Goal: Information Seeking & Learning: Learn about a topic

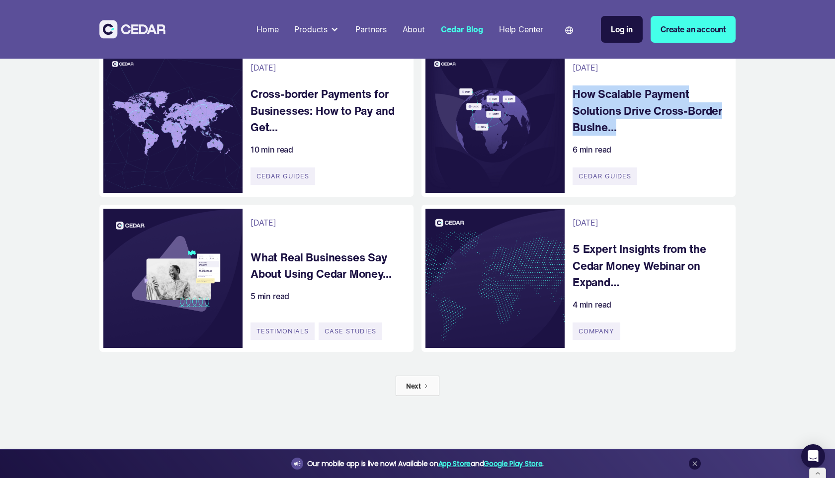
scroll to position [563, 0]
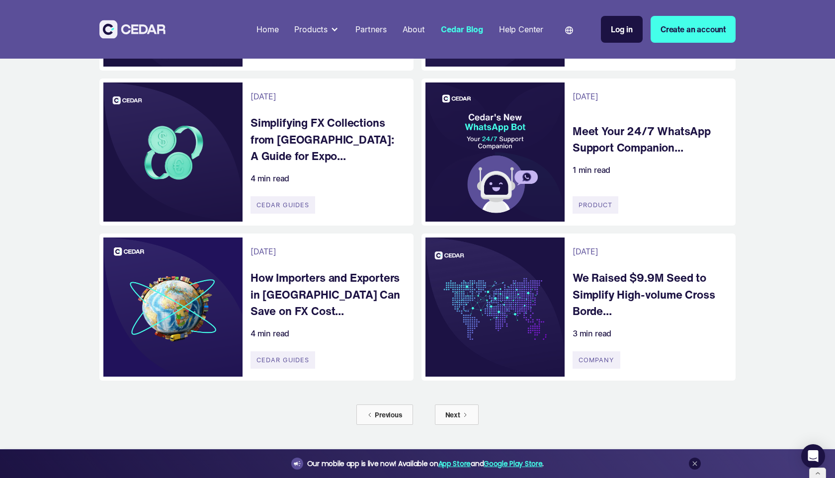
scroll to position [534, 0]
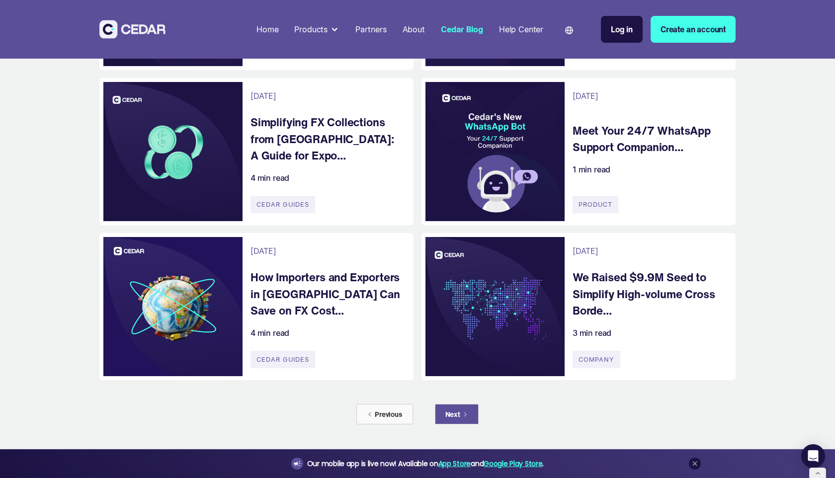
click at [469, 410] on link "Next" at bounding box center [457, 414] width 44 height 20
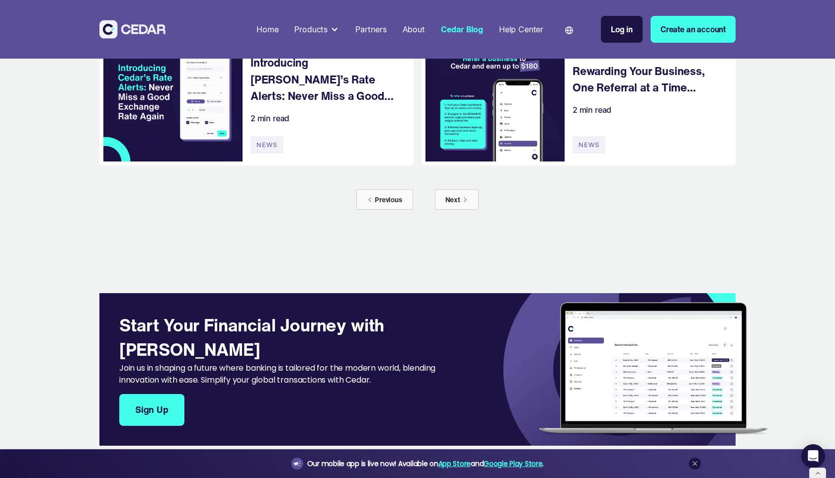
scroll to position [730, 0]
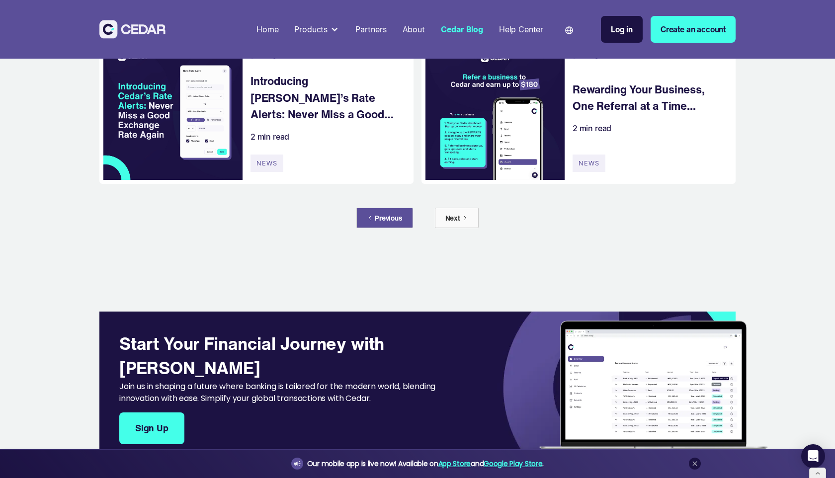
click at [396, 220] on div "Previous" at bounding box center [389, 218] width 28 height 10
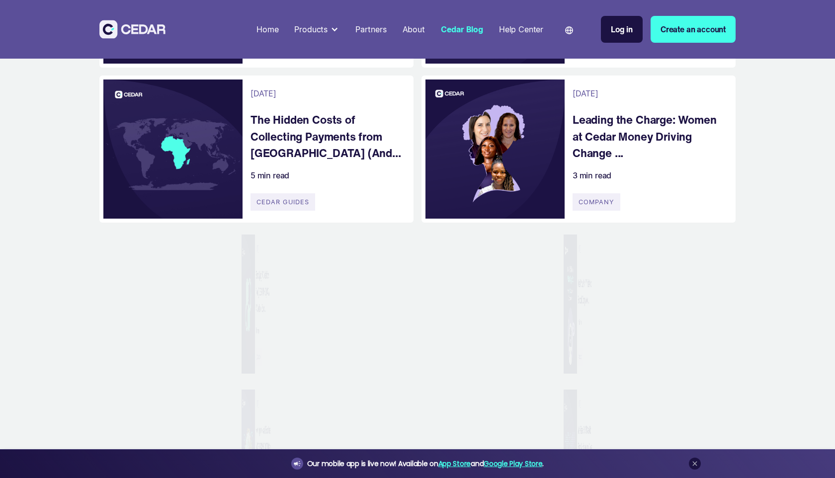
scroll to position [733, 0]
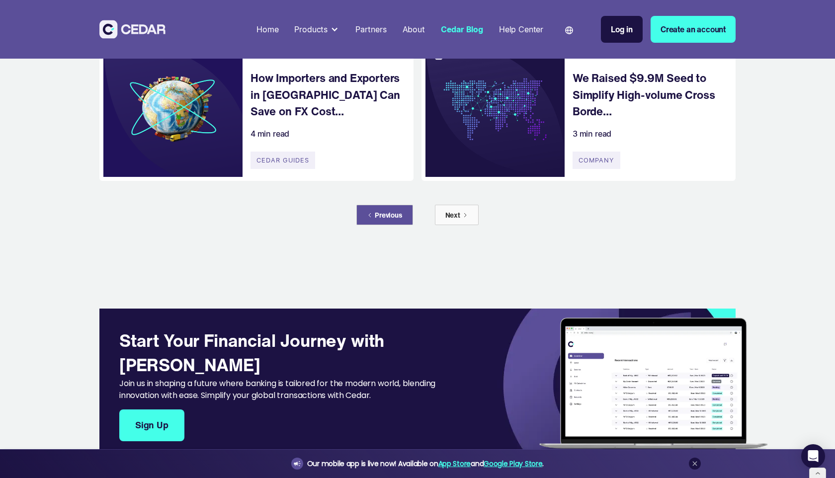
click at [379, 215] on div "Previous" at bounding box center [389, 215] width 28 height 10
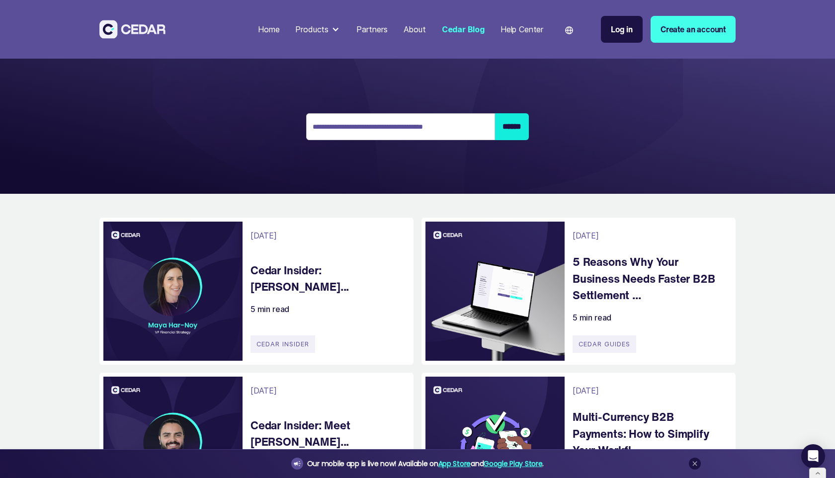
scroll to position [92, 0]
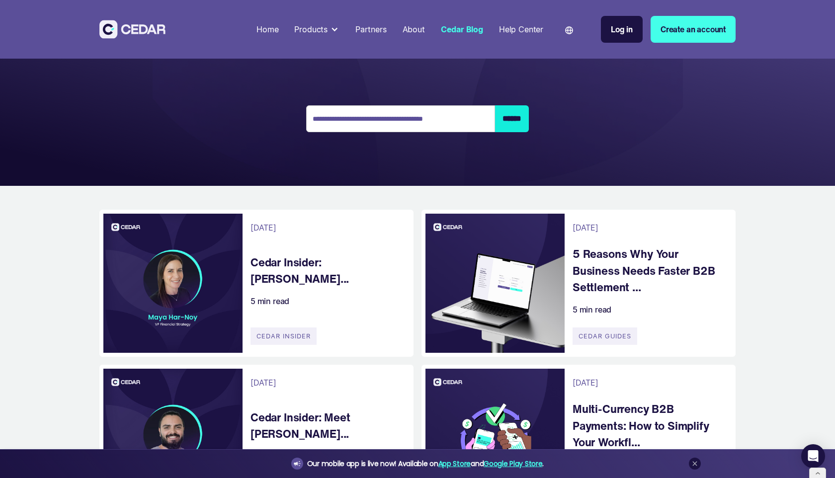
click at [599, 282] on h4 "5 Reasons Why Your Business Needs Faster B2B Settlement ..." at bounding box center [648, 270] width 153 height 50
